Goal: Task Accomplishment & Management: Manage account settings

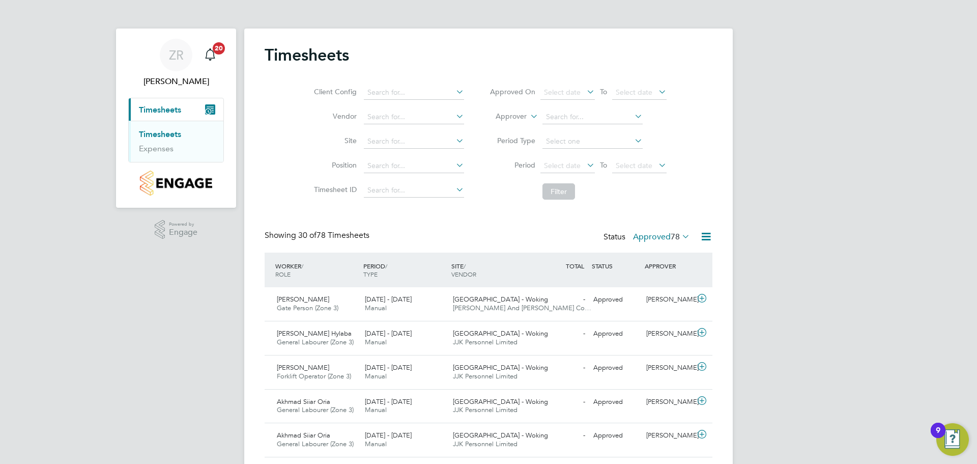
click at [694, 234] on div at bounding box center [702, 236] width 20 height 13
click at [680, 239] on icon at bounding box center [680, 236] width 0 height 14
click at [660, 279] on li "Submitted" at bounding box center [658, 283] width 47 height 14
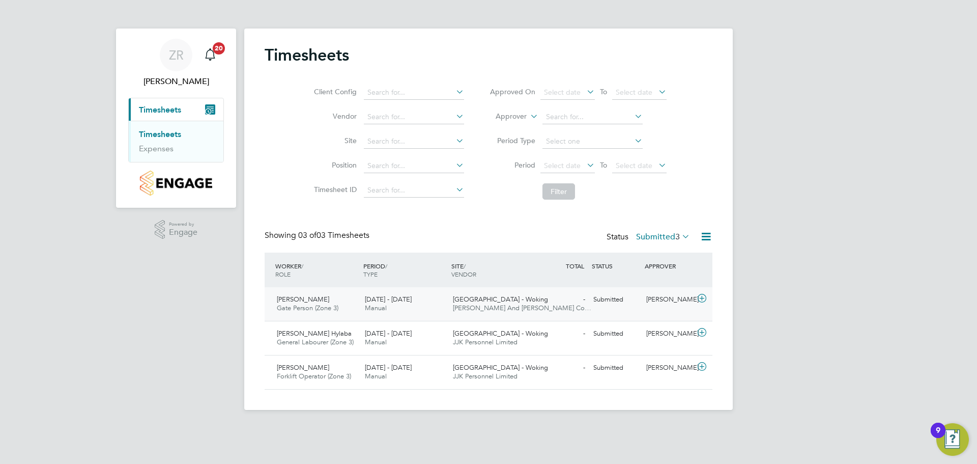
click at [328, 302] on div "James Friend Gate Person (Zone 3) 4 - 10 Aug 2025" at bounding box center [317, 303] width 88 height 25
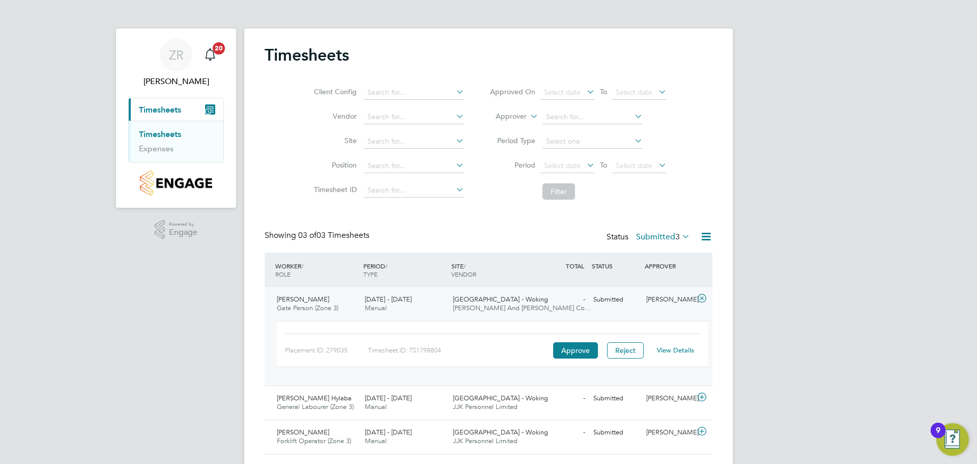
click at [671, 350] on link "View Details" at bounding box center [675, 350] width 37 height 9
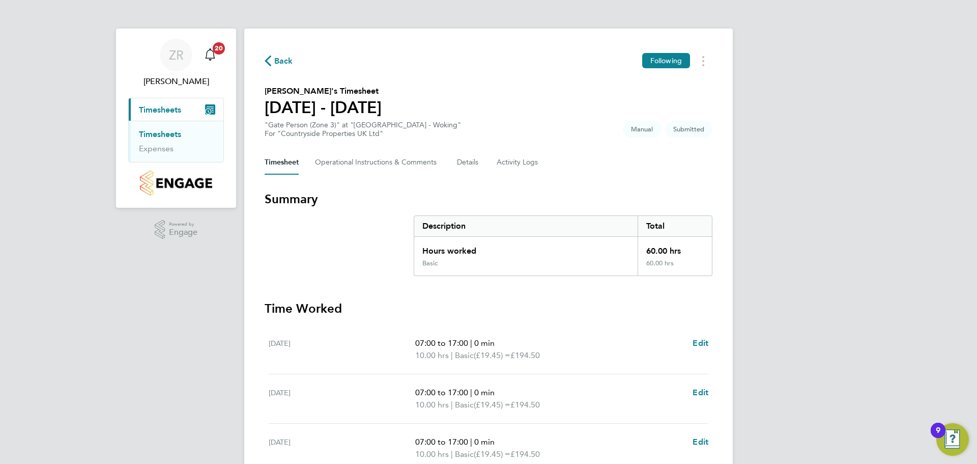
click at [166, 134] on link "Timesheets" at bounding box center [160, 134] width 42 height 10
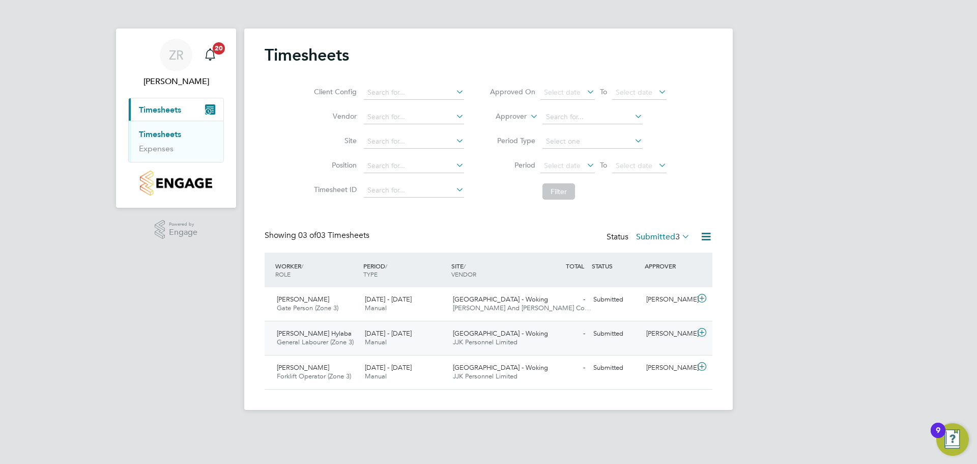
click at [307, 335] on span "Eyob Hylaba" at bounding box center [314, 333] width 75 height 9
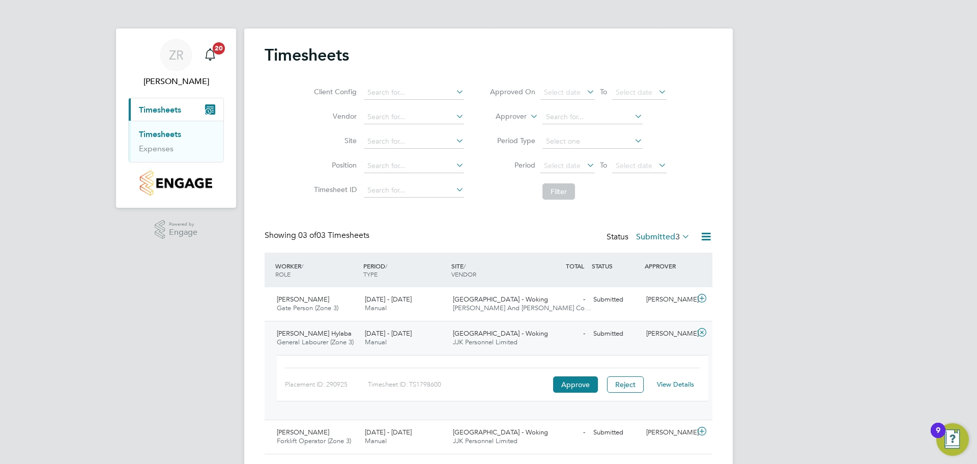
click at [685, 382] on link "View Details" at bounding box center [675, 384] width 37 height 9
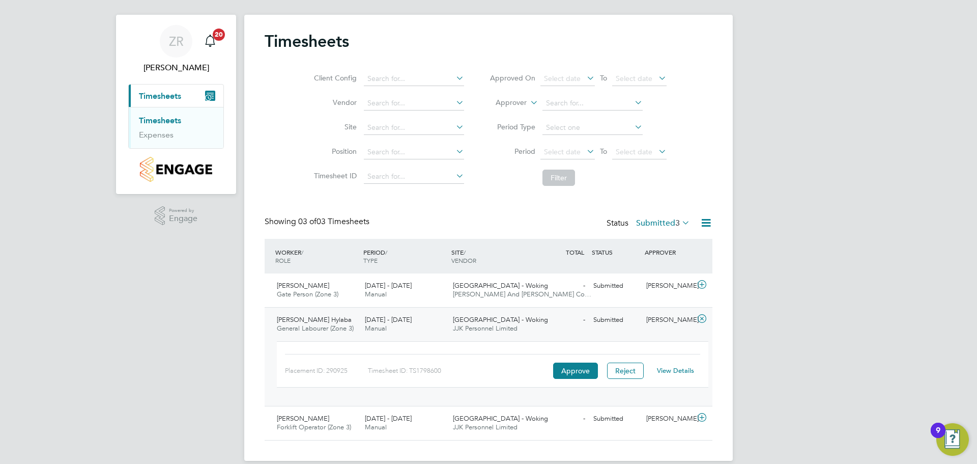
scroll to position [27, 0]
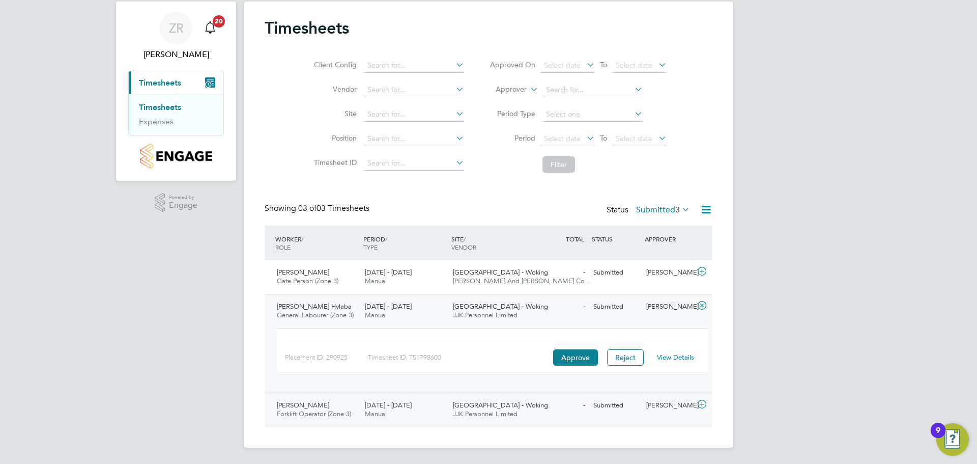
click at [317, 413] on span "Forklift Operator (Zone 3)" at bounding box center [314, 413] width 74 height 9
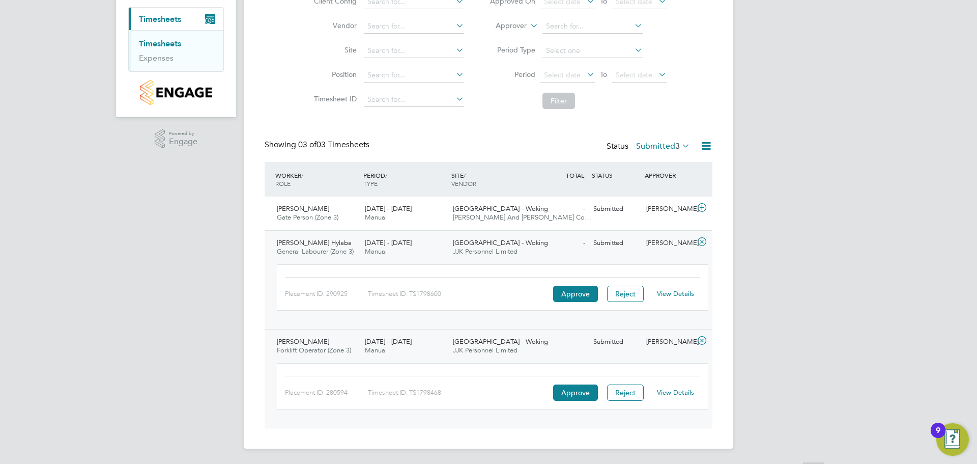
scroll to position [92, 0]
click at [683, 383] on div "View Details" at bounding box center [675, 391] width 50 height 16
click at [683, 391] on link "View Details" at bounding box center [675, 391] width 37 height 9
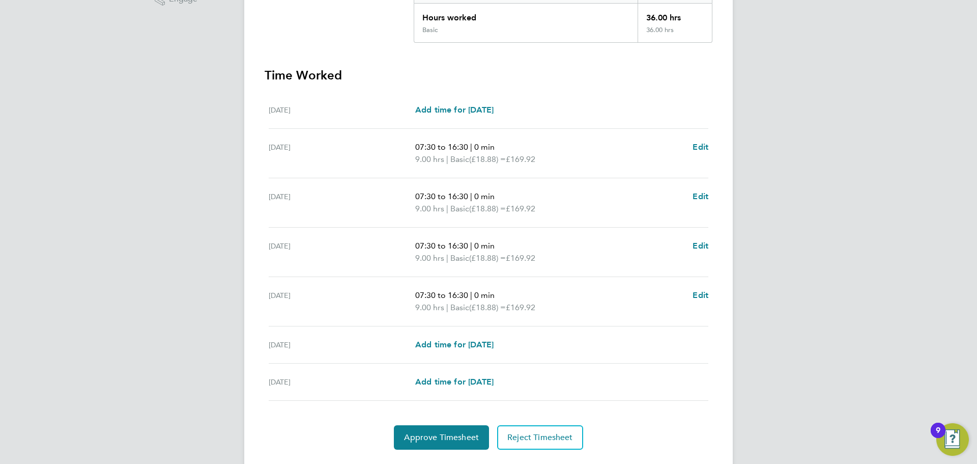
scroll to position [260, 0]
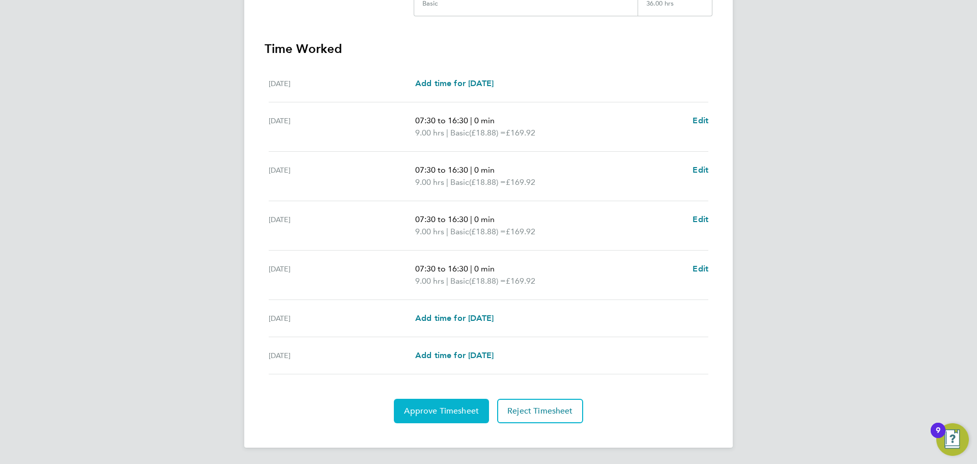
click at [423, 411] on span "Approve Timesheet" at bounding box center [441, 411] width 75 height 10
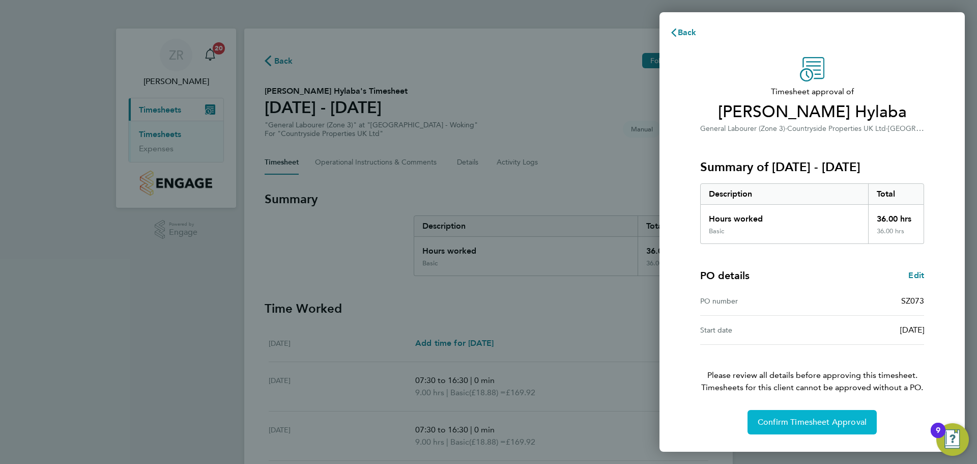
click at [809, 423] on span "Confirm Timesheet Approval" at bounding box center [812, 422] width 109 height 10
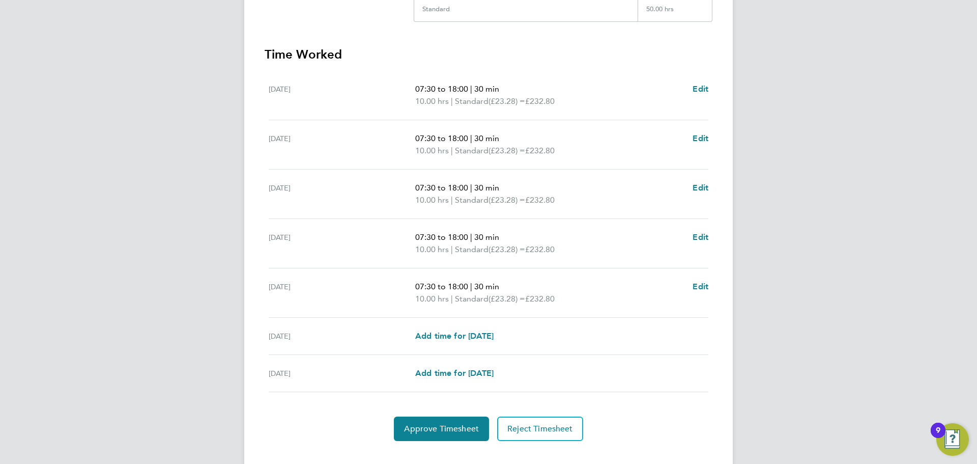
scroll to position [254, 0]
click at [410, 428] on span "Approve Timesheet" at bounding box center [441, 428] width 75 height 10
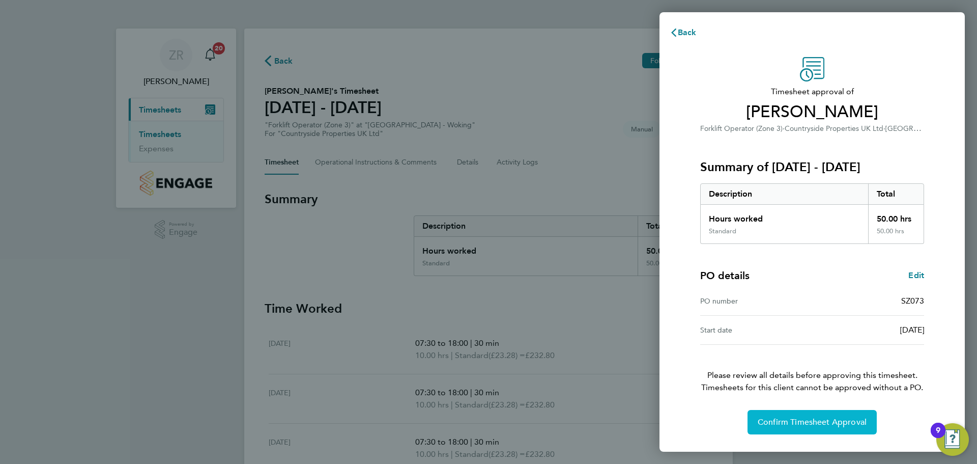
click at [812, 424] on span "Confirm Timesheet Approval" at bounding box center [812, 422] width 109 height 10
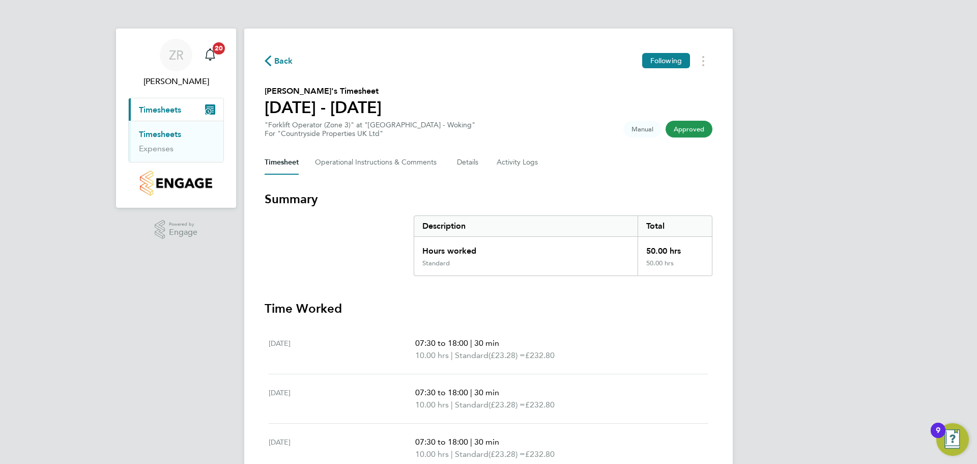
click at [152, 132] on link "Timesheets" at bounding box center [160, 134] width 42 height 10
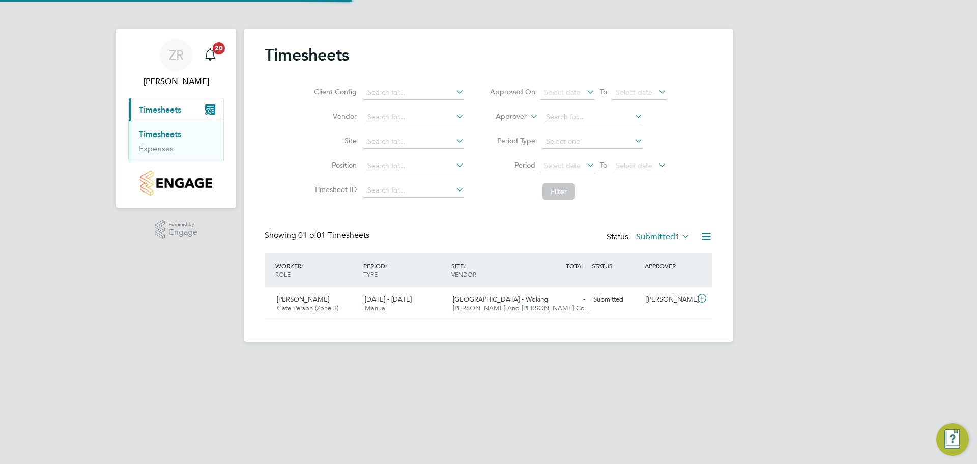
scroll to position [26, 89]
click at [682, 297] on div "[PERSON_NAME]" at bounding box center [668, 299] width 53 height 17
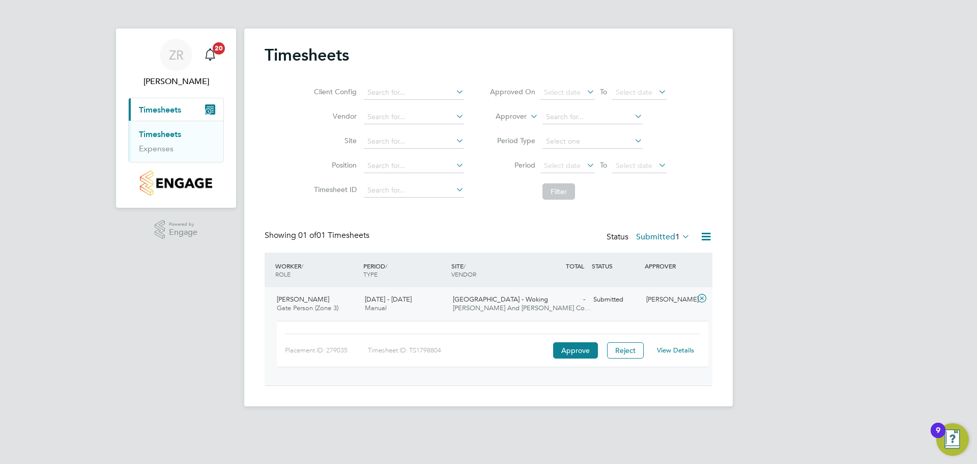
click at [667, 350] on link "View Details" at bounding box center [675, 350] width 37 height 9
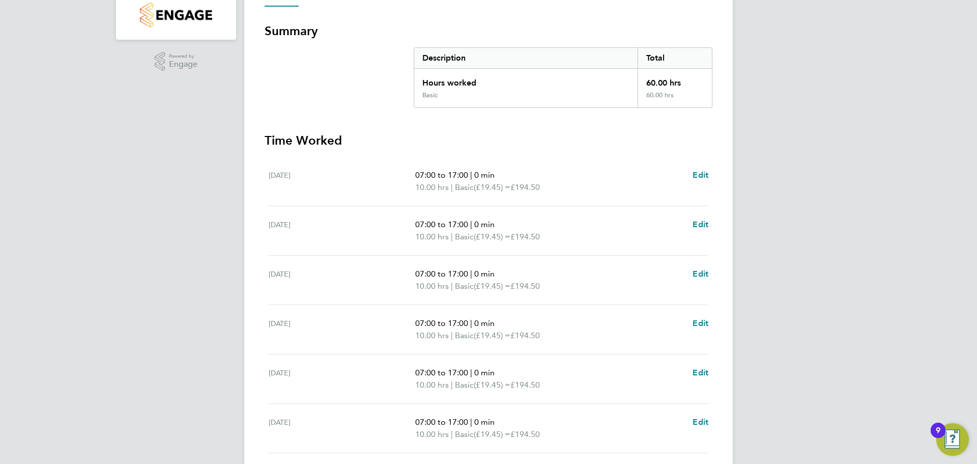
scroll to position [254, 0]
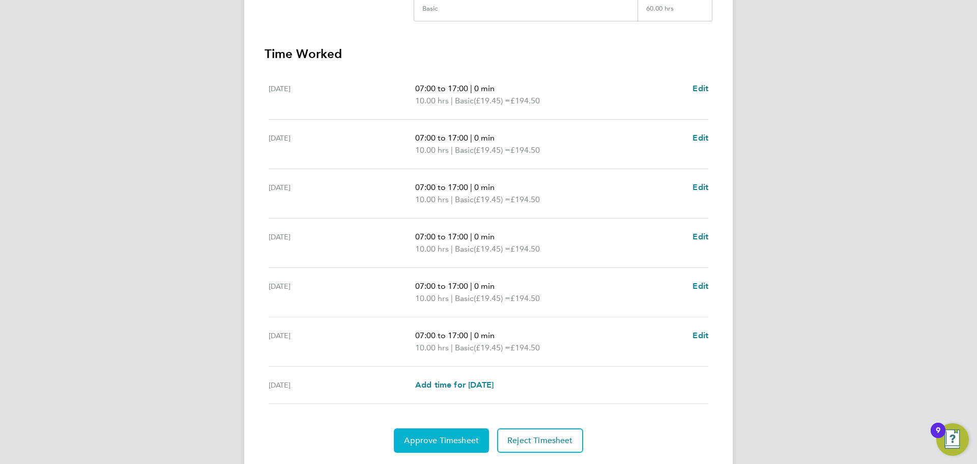
click at [416, 445] on span "Approve Timesheet" at bounding box center [441, 440] width 75 height 10
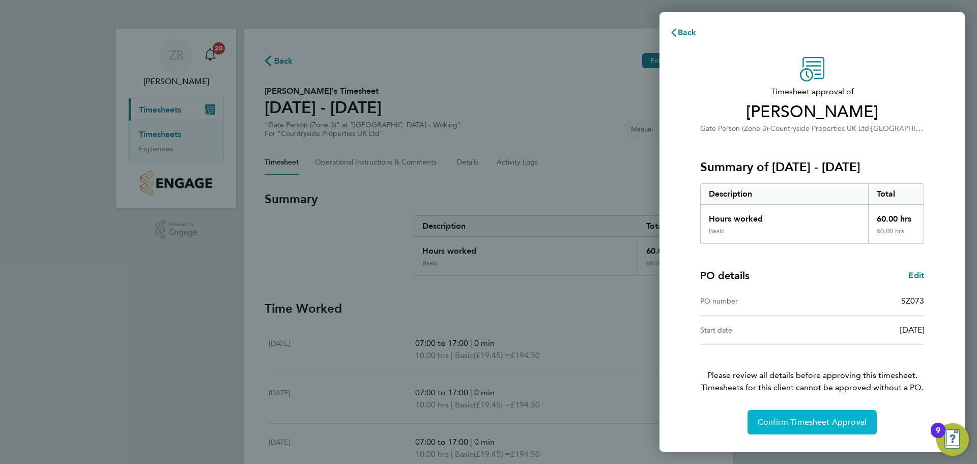
click at [785, 421] on span "Confirm Timesheet Approval" at bounding box center [812, 422] width 109 height 10
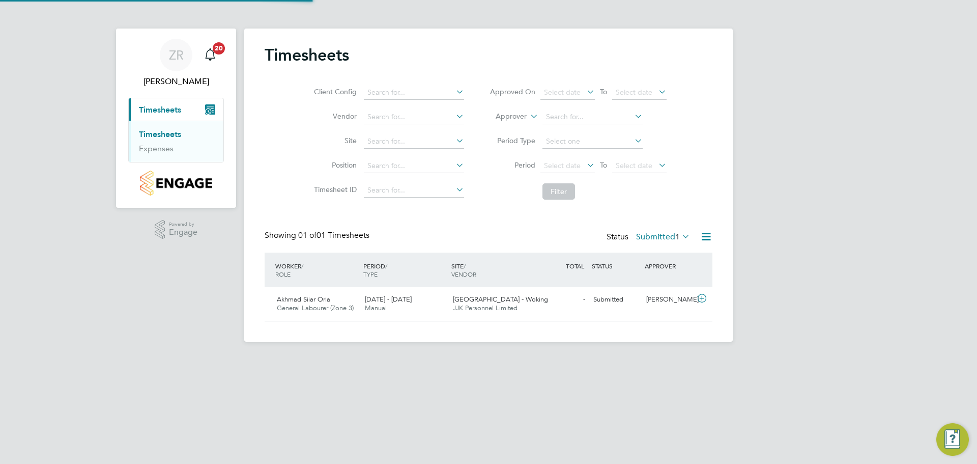
scroll to position [26, 89]
click at [509, 312] on div "Portugal Road - Woking JJK Personnel Limited" at bounding box center [493, 303] width 88 height 25
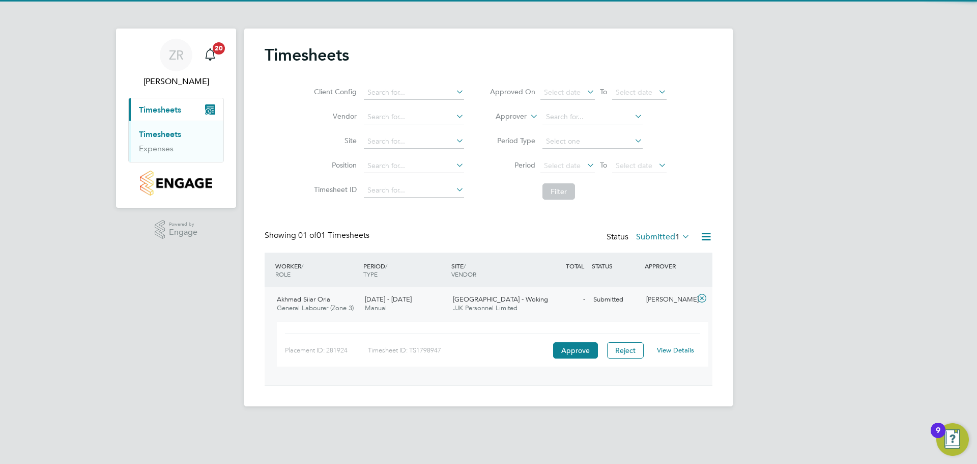
click at [668, 352] on link "View Details" at bounding box center [675, 350] width 37 height 9
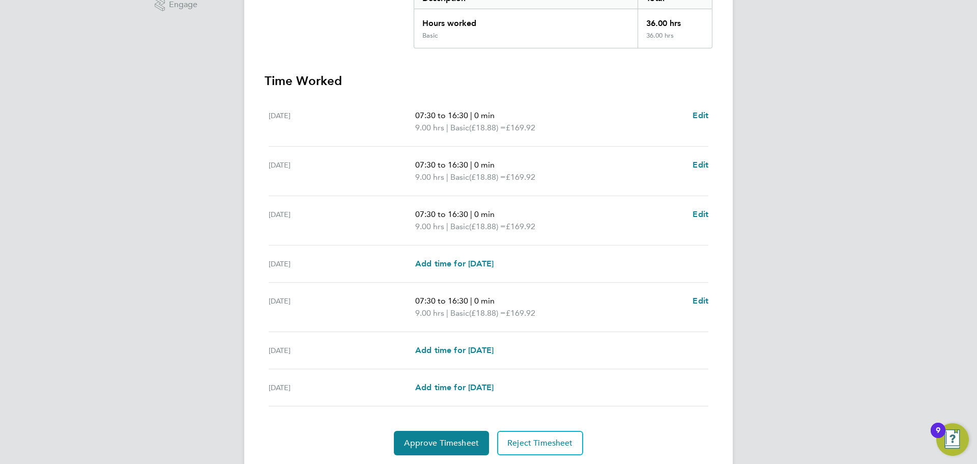
scroll to position [254, 0]
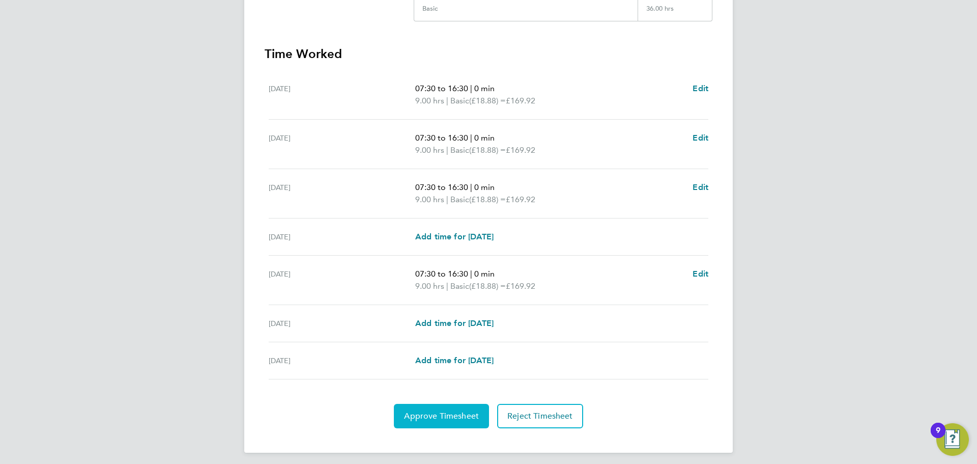
click at [422, 416] on span "Approve Timesheet" at bounding box center [441, 416] width 75 height 10
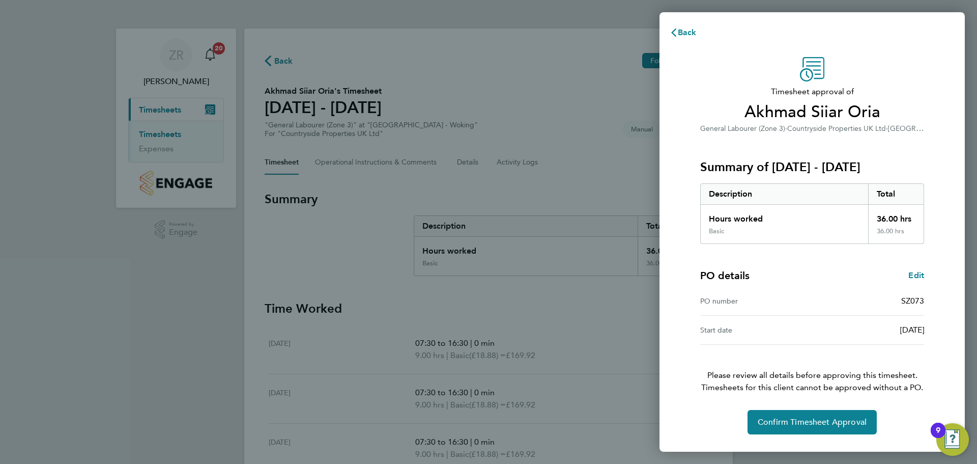
click at [855, 400] on div "Timesheet approval of Akhmad Siiar Oria General Labourer (Zone 3) · Countryside…" at bounding box center [812, 245] width 248 height 377
click at [849, 416] on button "Confirm Timesheet Approval" at bounding box center [812, 422] width 129 height 24
